Goal: Navigation & Orientation: Find specific page/section

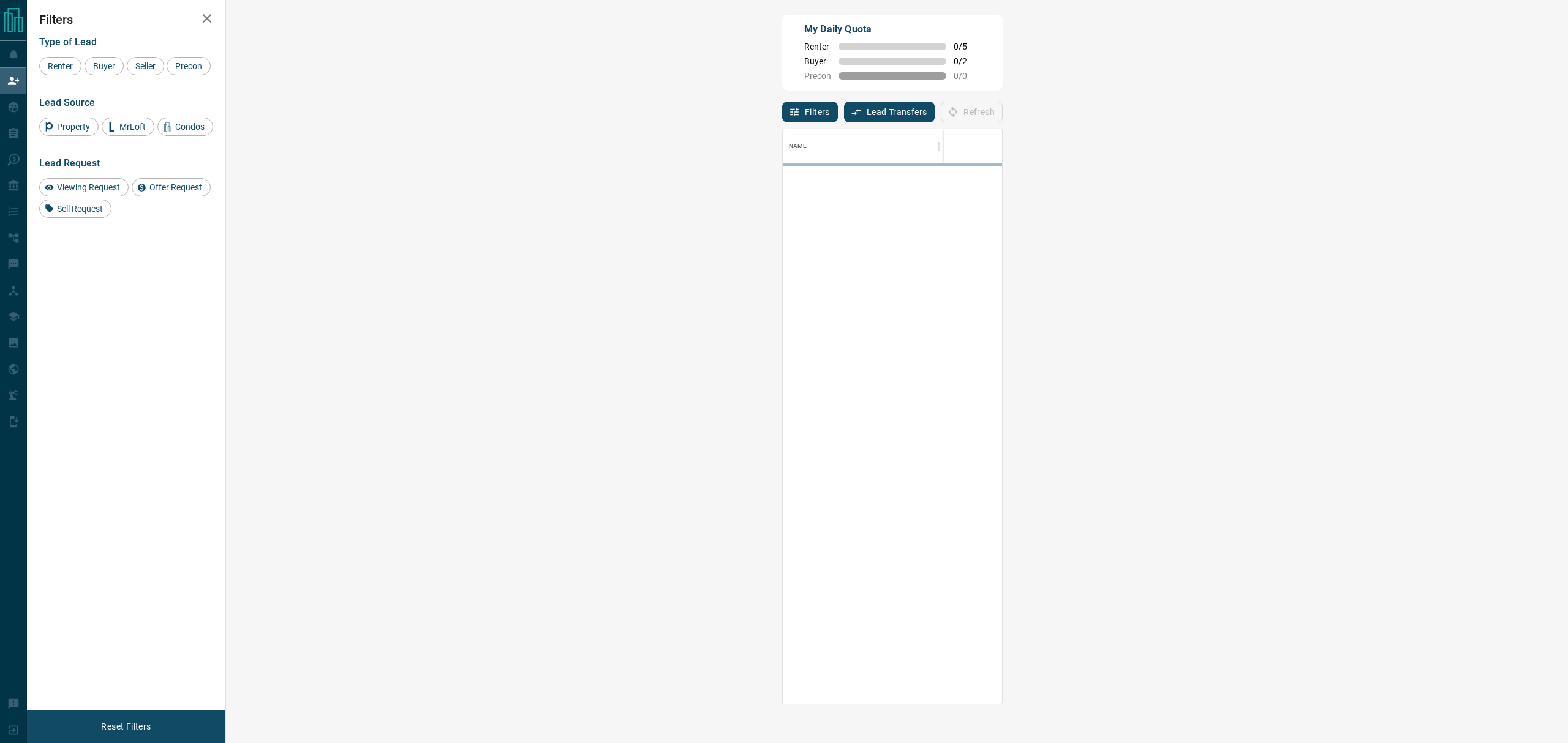
scroll to position [563, 1302]
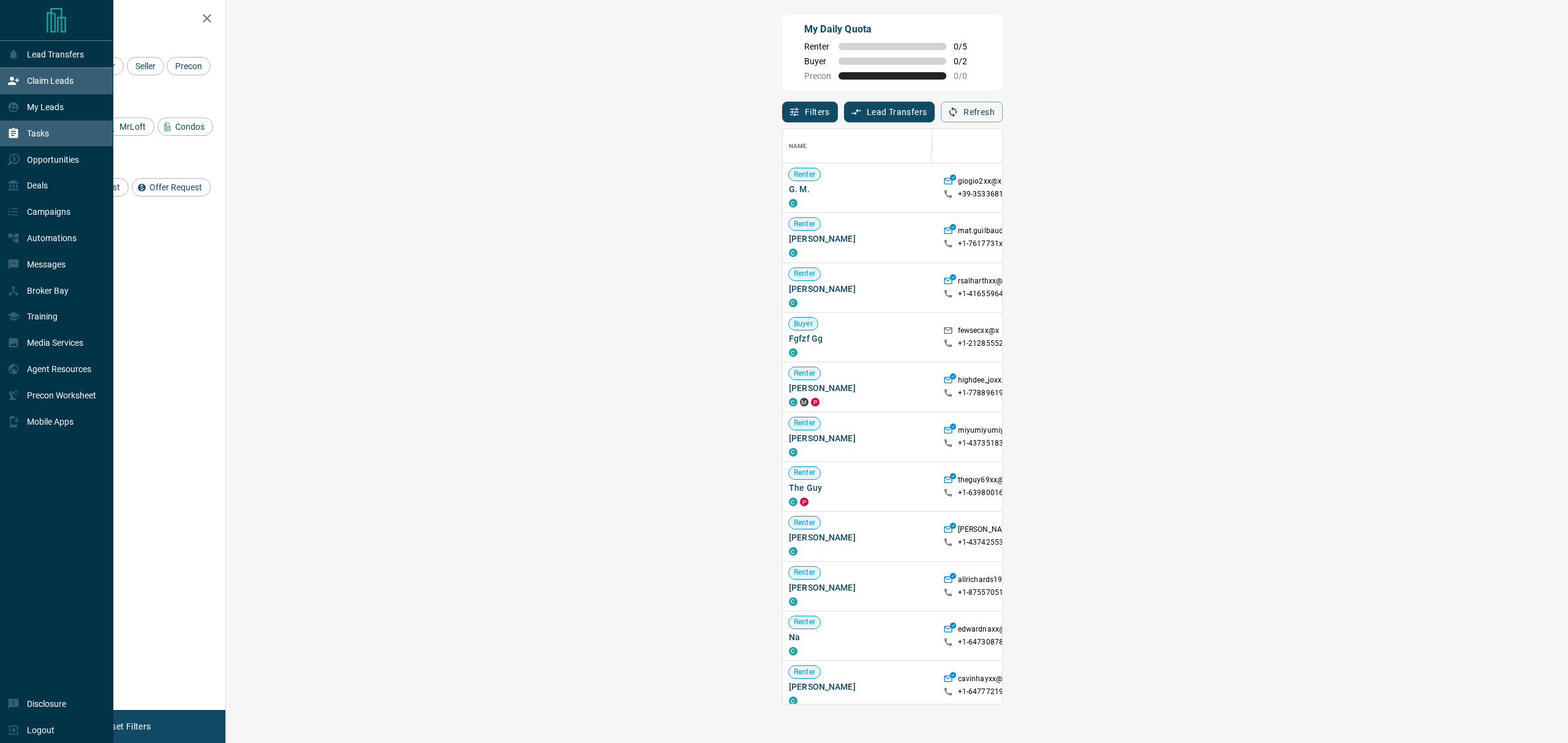
click at [14, 144] on div "Tasks" at bounding box center [28, 134] width 42 height 20
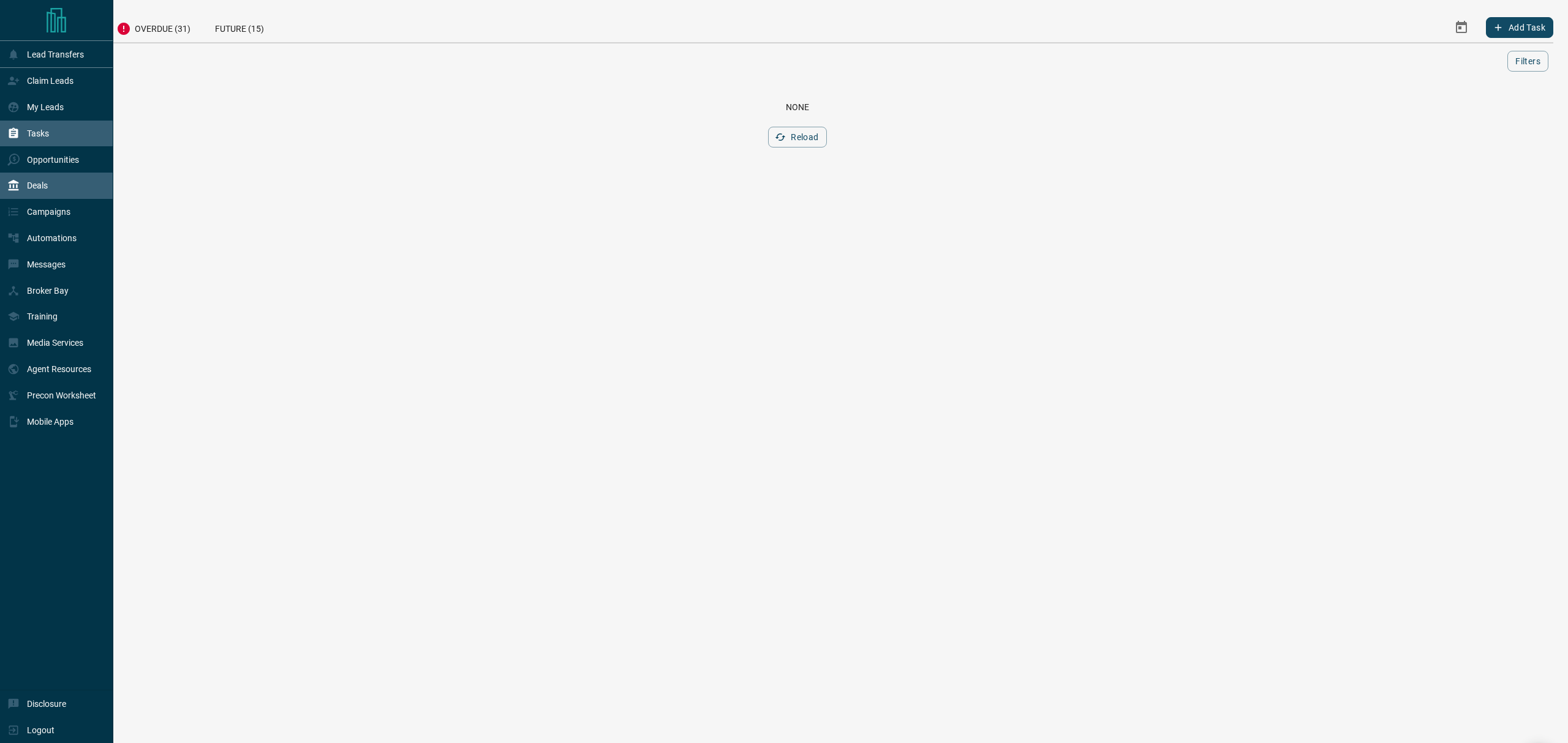
click at [25, 180] on div "Deals" at bounding box center [28, 186] width 41 height 20
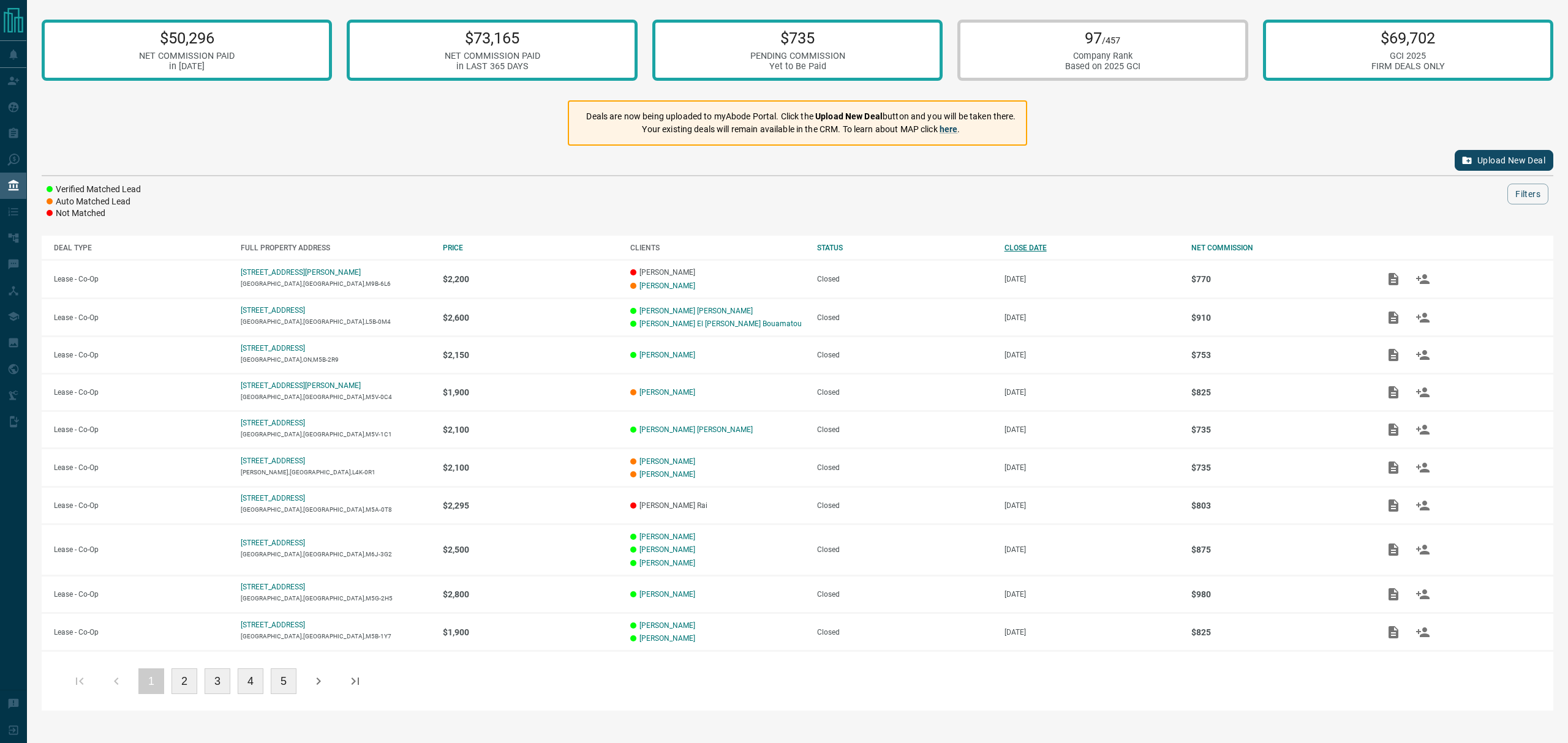
click at [1024, 244] on div "CLOSE DATE" at bounding box center [1092, 248] width 175 height 8
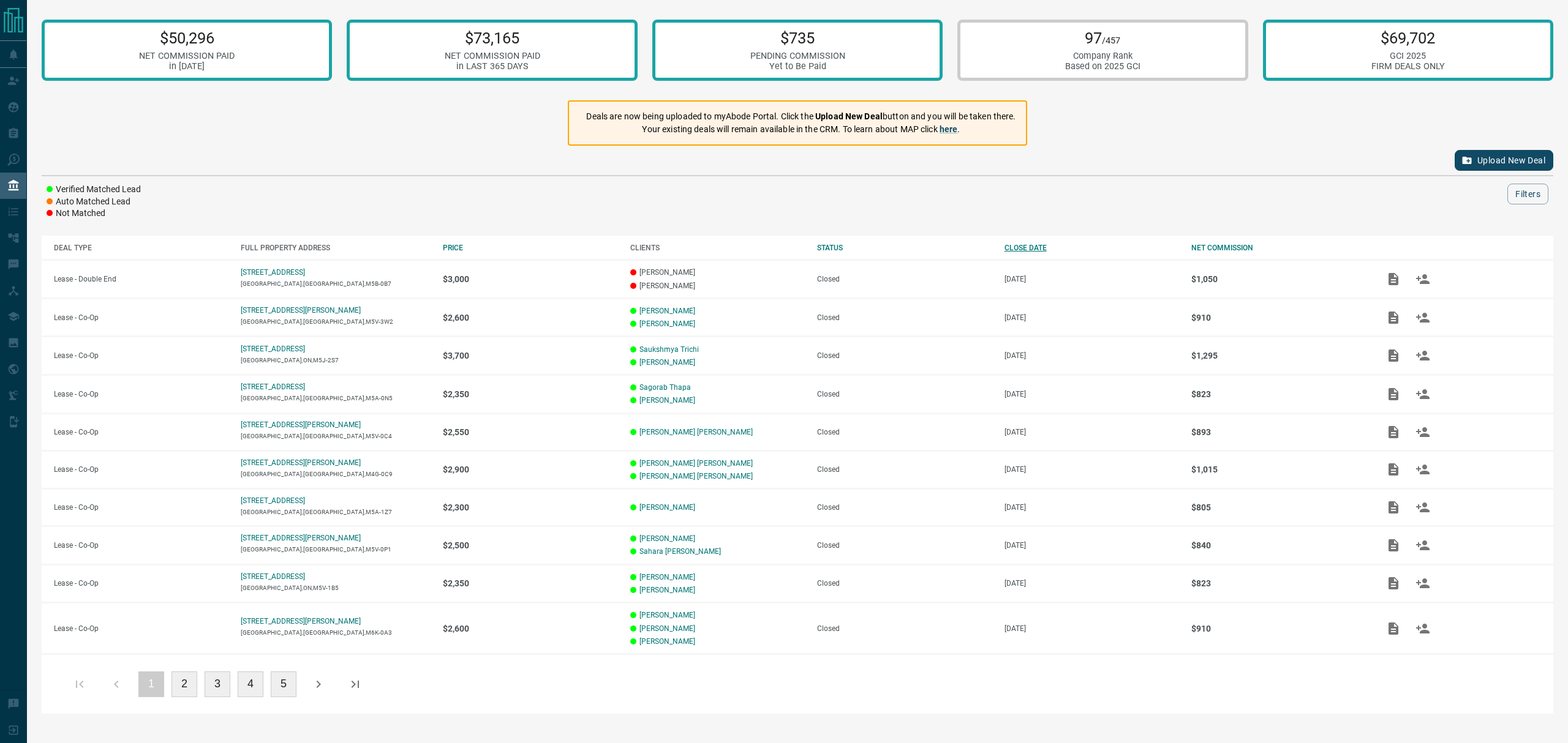
click at [1024, 244] on div "CLOSE DATE" at bounding box center [1092, 248] width 175 height 8
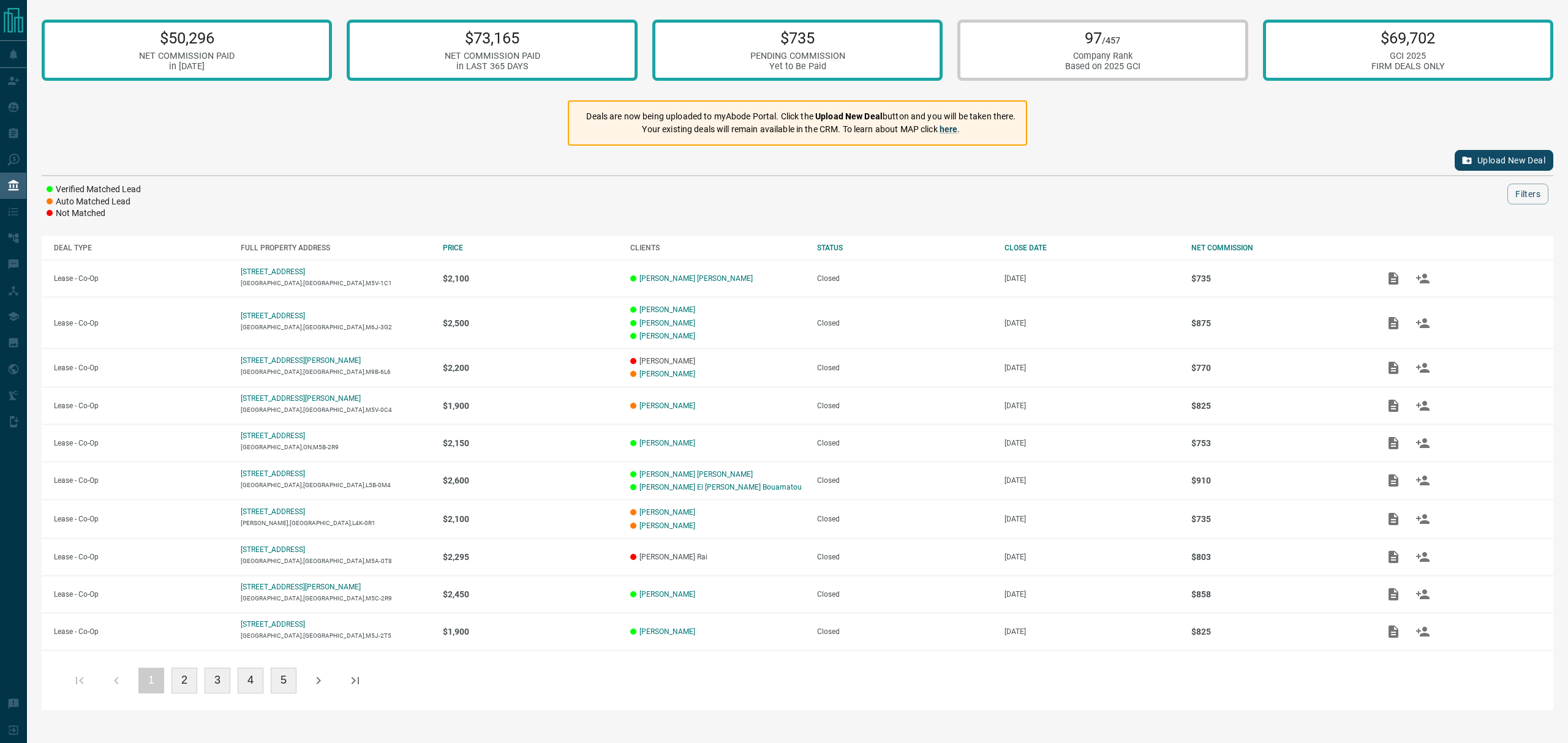
drag, startPoint x: 211, startPoint y: 1, endPoint x: 1066, endPoint y: 121, distance: 863.4
click at [1066, 121] on div "$50,296 NET COMMISSION PAID in [DATE] $73,165 NET COMMISSION PAID in LAST 365 D…" at bounding box center [798, 361] width 1541 height 723
